Goal: Navigation & Orientation: Understand site structure

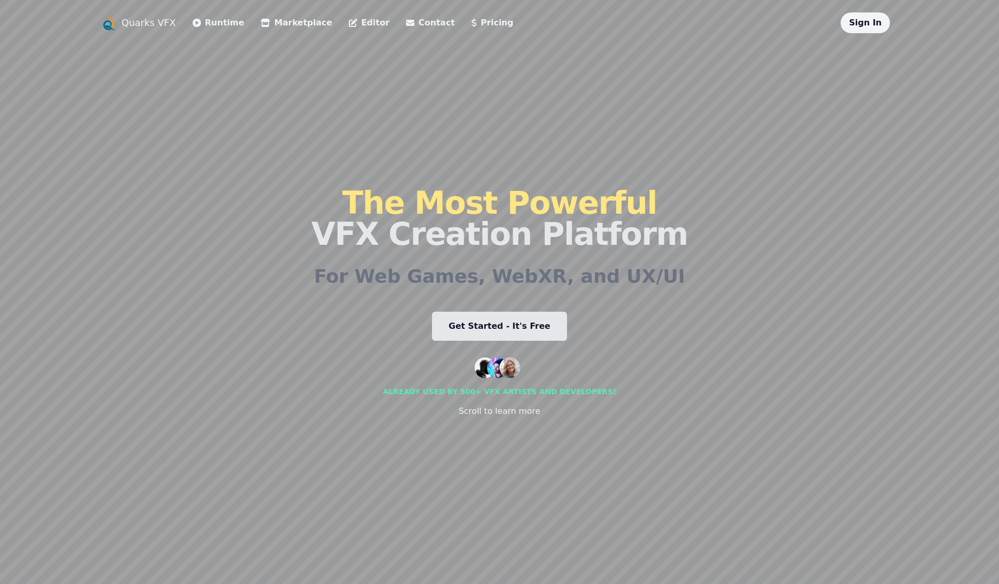
click at [502, 310] on div "The Most Powerful VFX Creation Platform For Web Games, WebXR, and UX/UI Get Sta…" at bounding box center [499, 302] width 376 height 539
click at [485, 323] on link "Get Started - It's Free" at bounding box center [499, 326] width 135 height 29
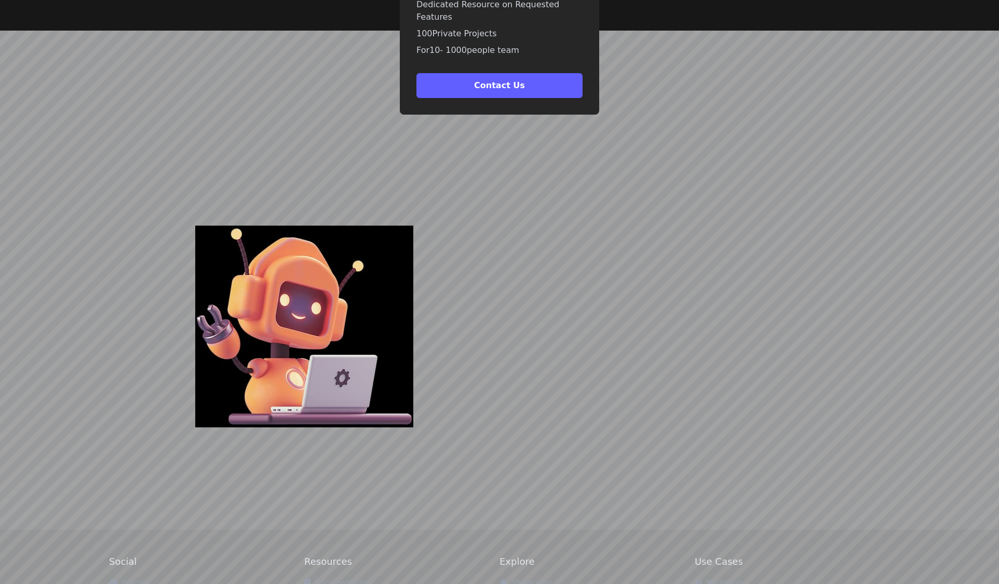
scroll to position [3271, 0]
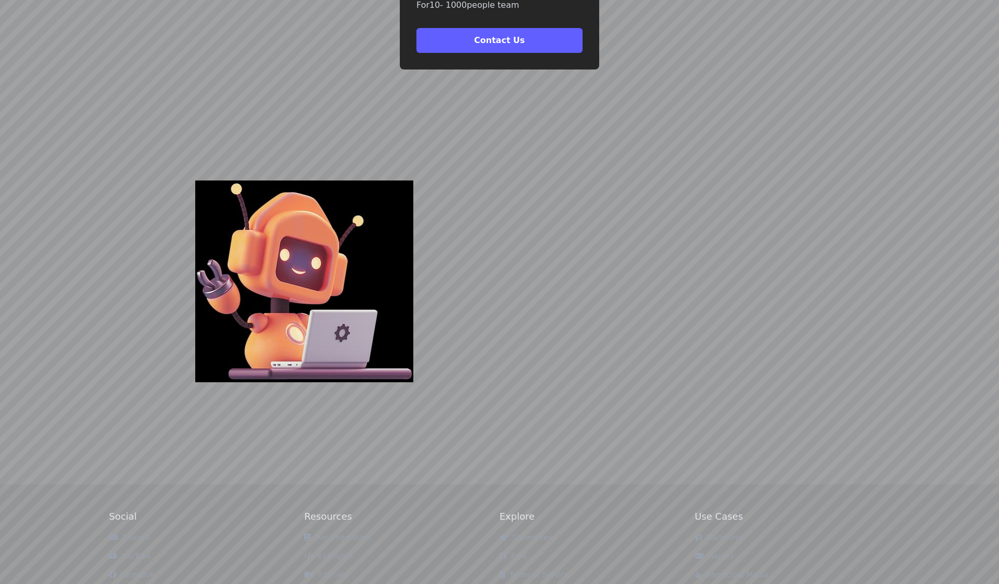
click at [443, 584] on li "FAQ" at bounding box center [401, 594] width 195 height 10
click at [131, 534] on link "Discord" at bounding box center [129, 538] width 41 height 8
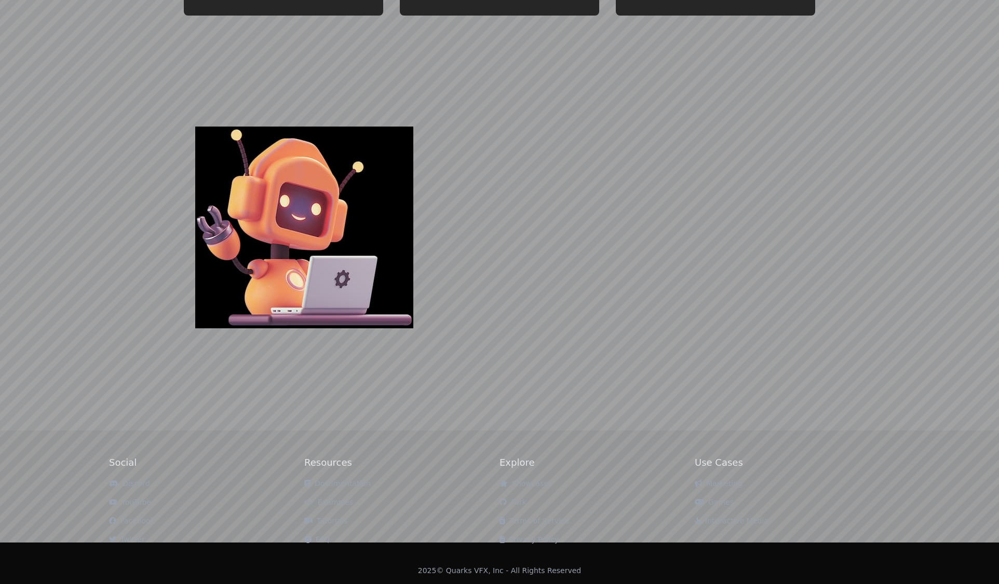
scroll to position [2971, 0]
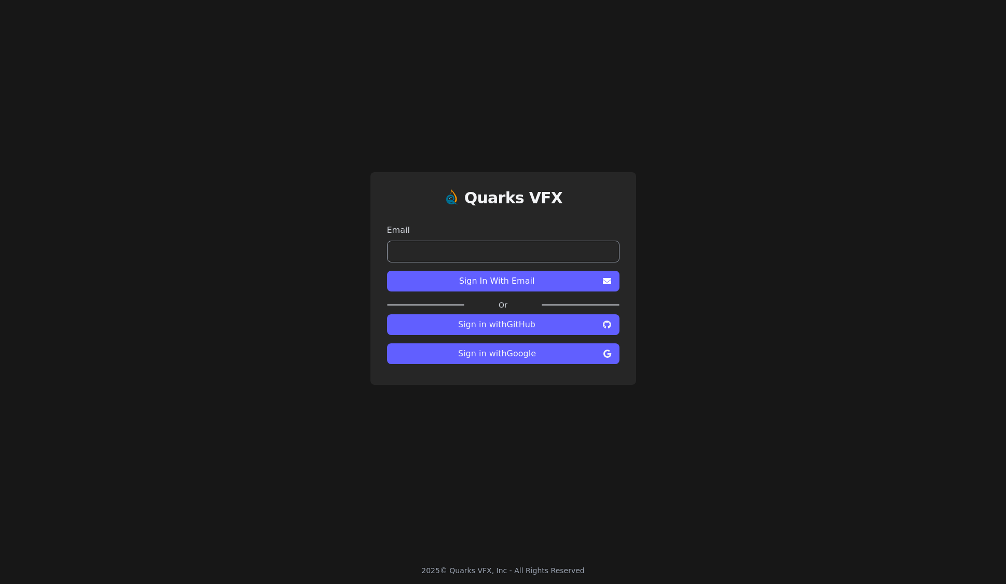
click at [482, 262] on input "email" at bounding box center [503, 252] width 233 height 22
type input "**********"
click at [387, 271] on button "Sign In With Email" at bounding box center [503, 281] width 233 height 21
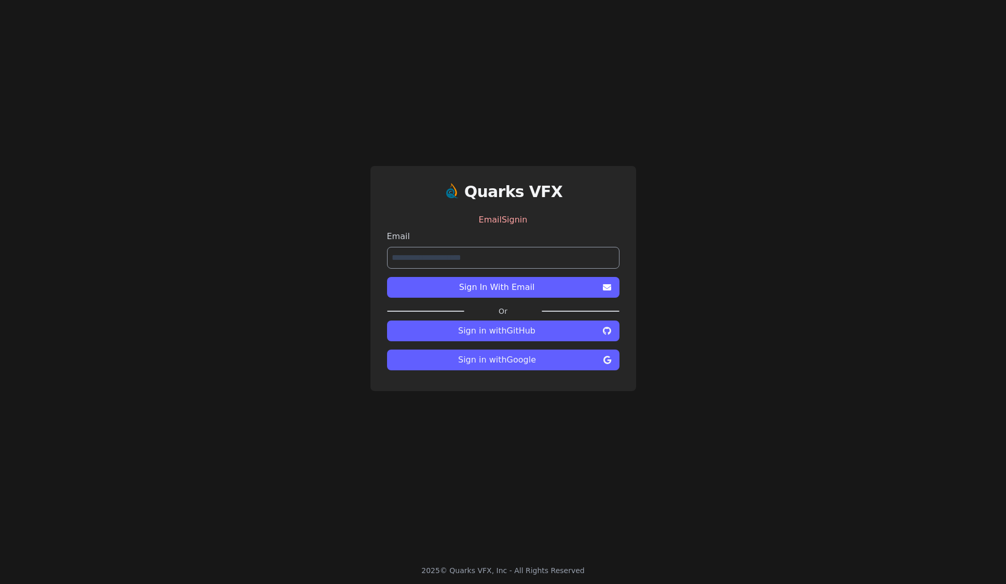
drag, startPoint x: 467, startPoint y: 215, endPoint x: 489, endPoint y: 247, distance: 38.7
click at [469, 218] on div "EmailSignin" at bounding box center [503, 220] width 233 height 21
click at [492, 360] on span "Sign in with Google" at bounding box center [498, 360] width 204 height 12
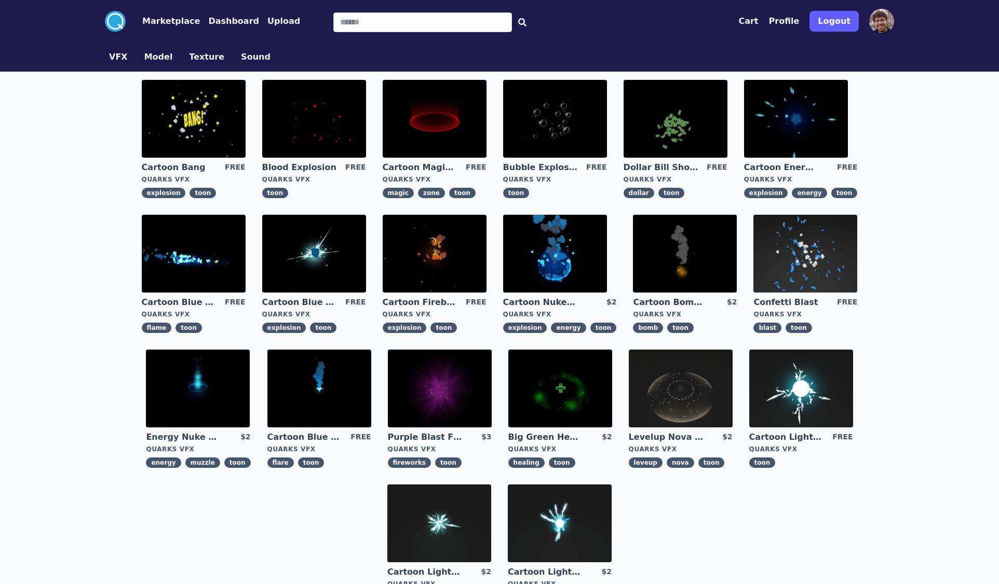
click at [161, 56] on button "Model" at bounding box center [158, 57] width 29 height 12
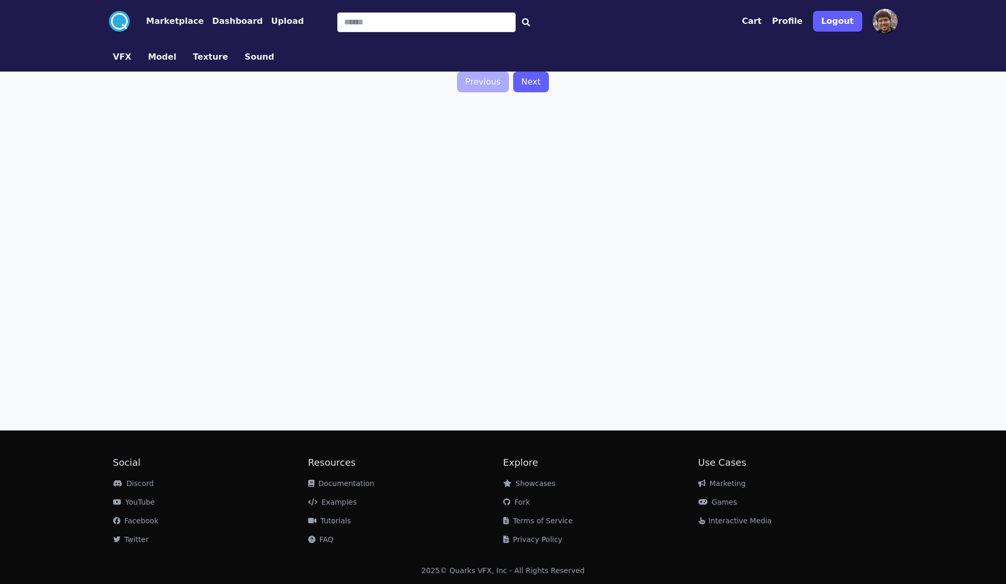
click at [200, 60] on button "Texture" at bounding box center [210, 57] width 35 height 12
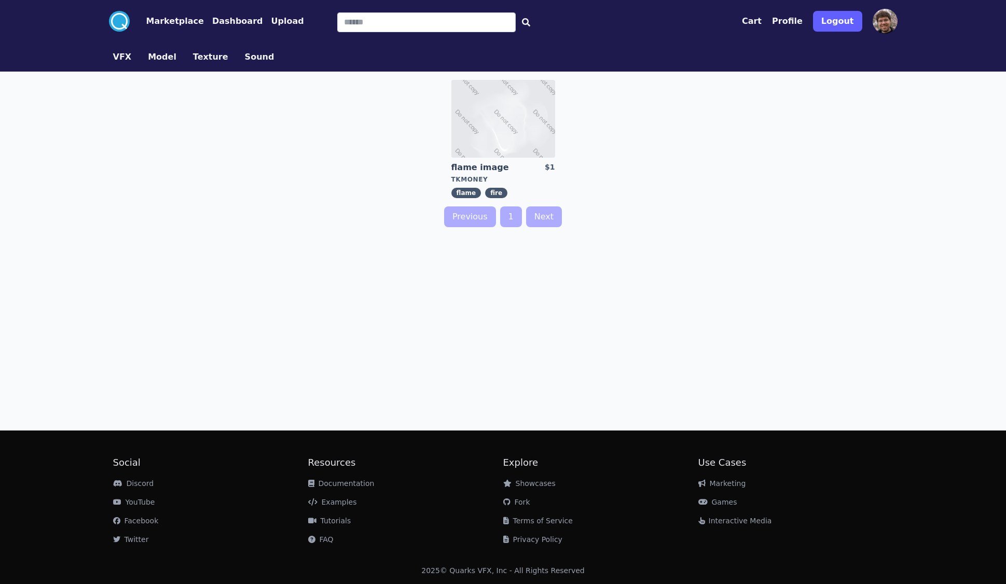
click at [116, 57] on button "VFX" at bounding box center [122, 57] width 19 height 12
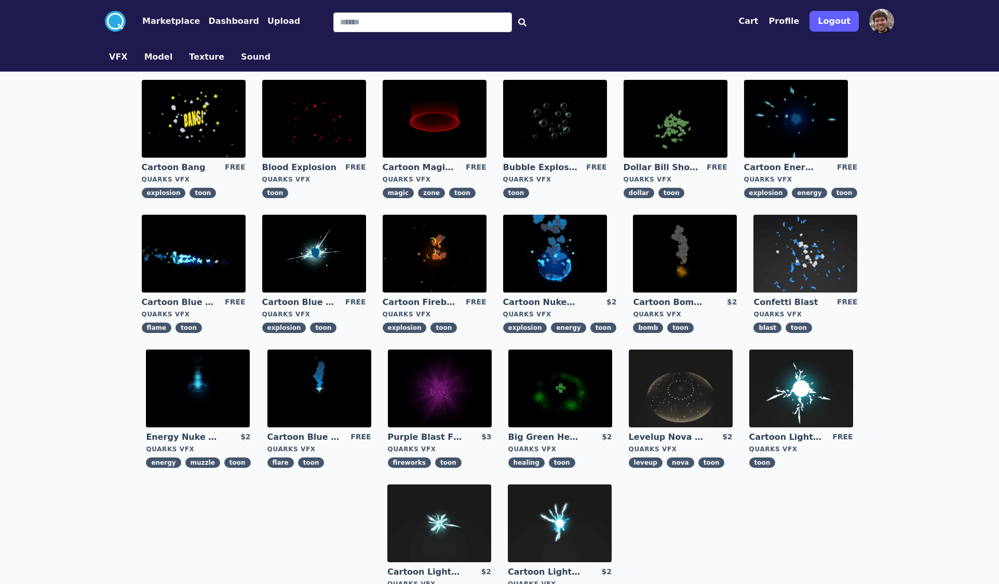
click at [222, 19] on button "Dashboard" at bounding box center [233, 21] width 51 height 12
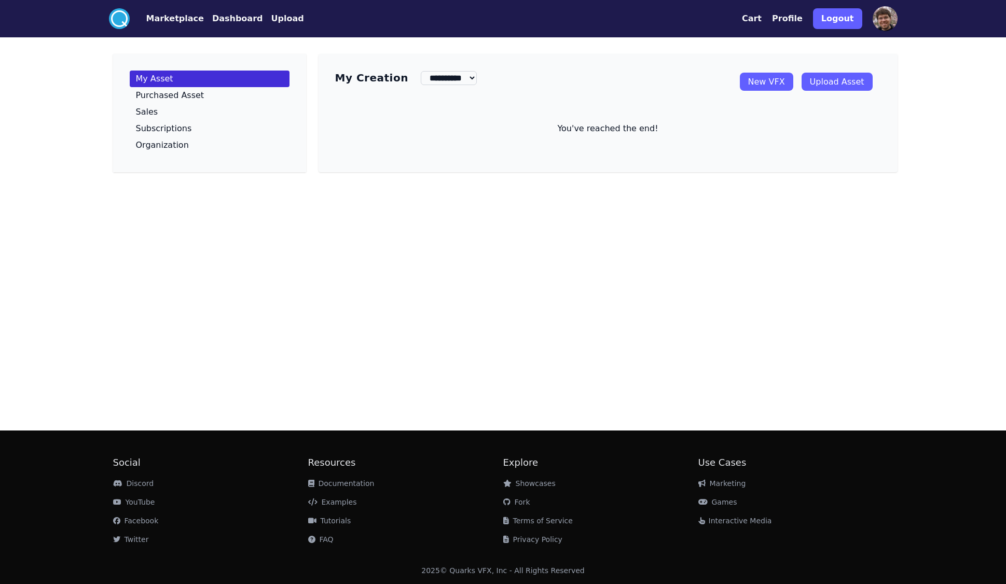
click at [160, 15] on button "Marketplace" at bounding box center [175, 18] width 58 height 12
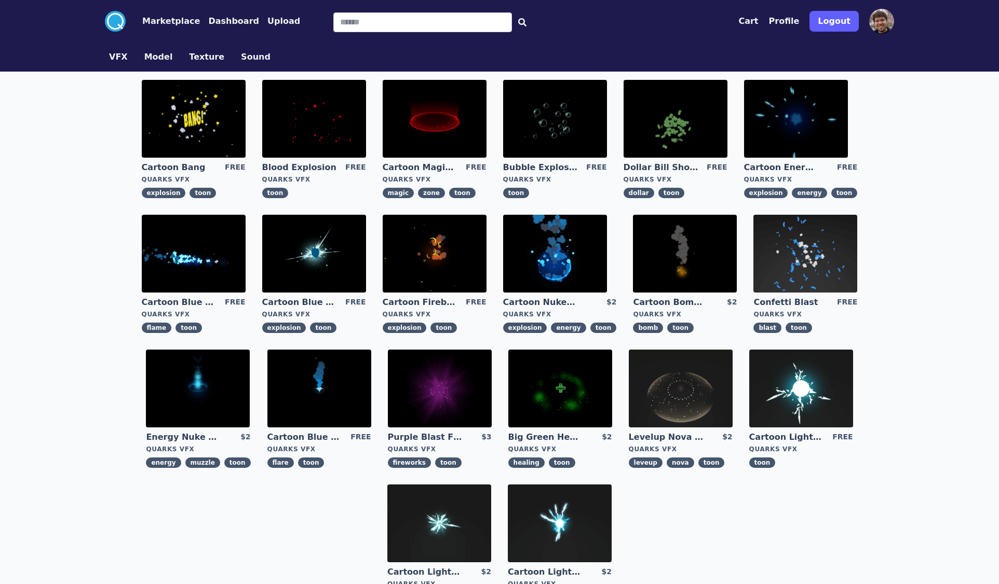
click at [110, 17] on circle at bounding box center [115, 21] width 21 height 21
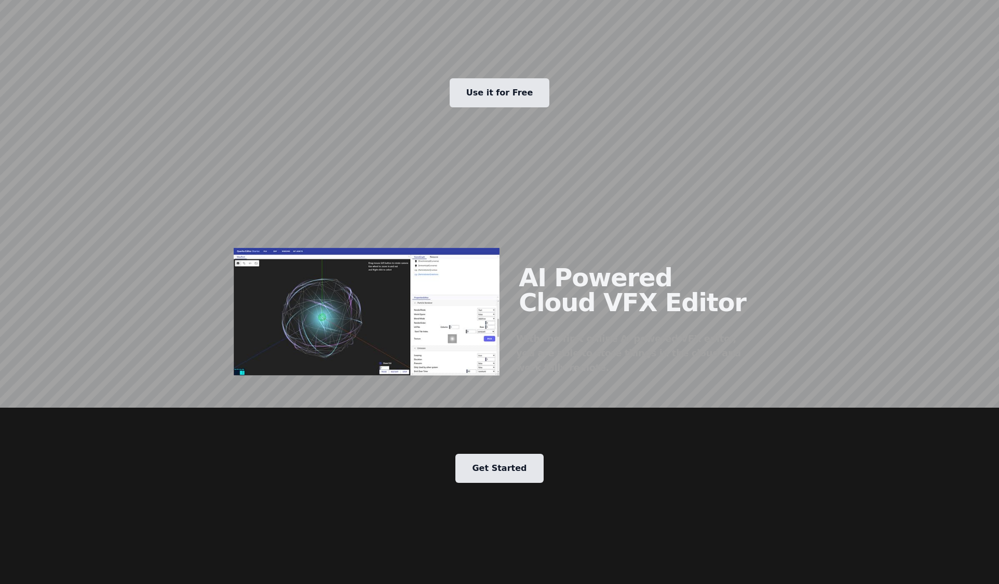
scroll to position [1022, 0]
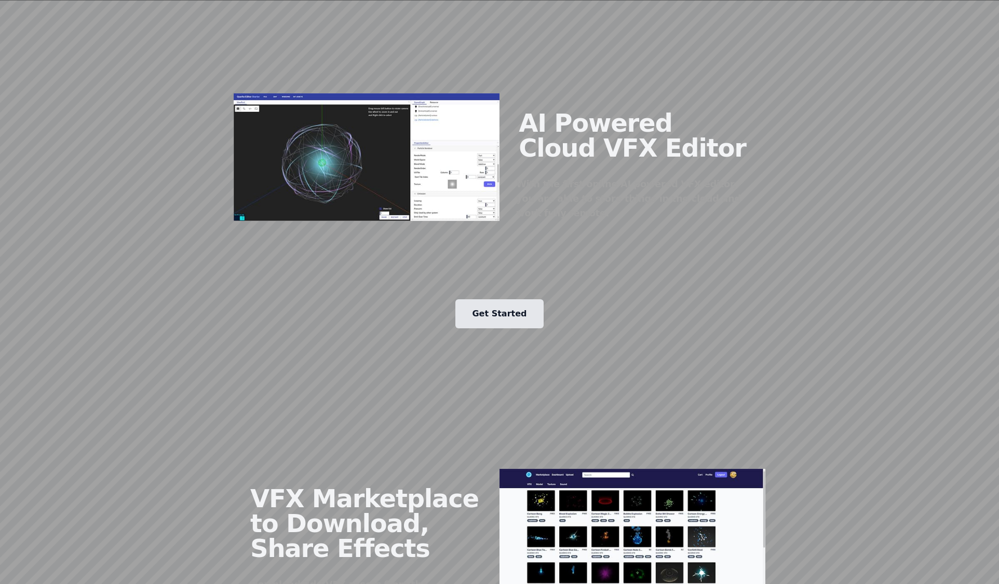
click at [473, 299] on link "Get Started" at bounding box center [499, 313] width 88 height 29
